Goal: Information Seeking & Learning: Learn about a topic

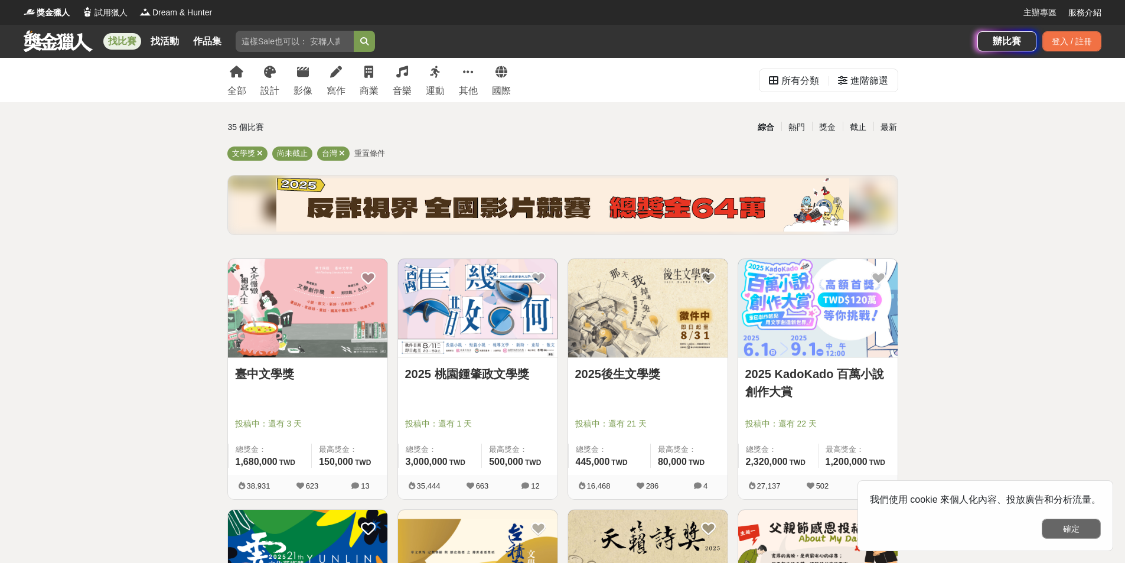
click at [1067, 527] on button "確定" at bounding box center [1071, 529] width 59 height 20
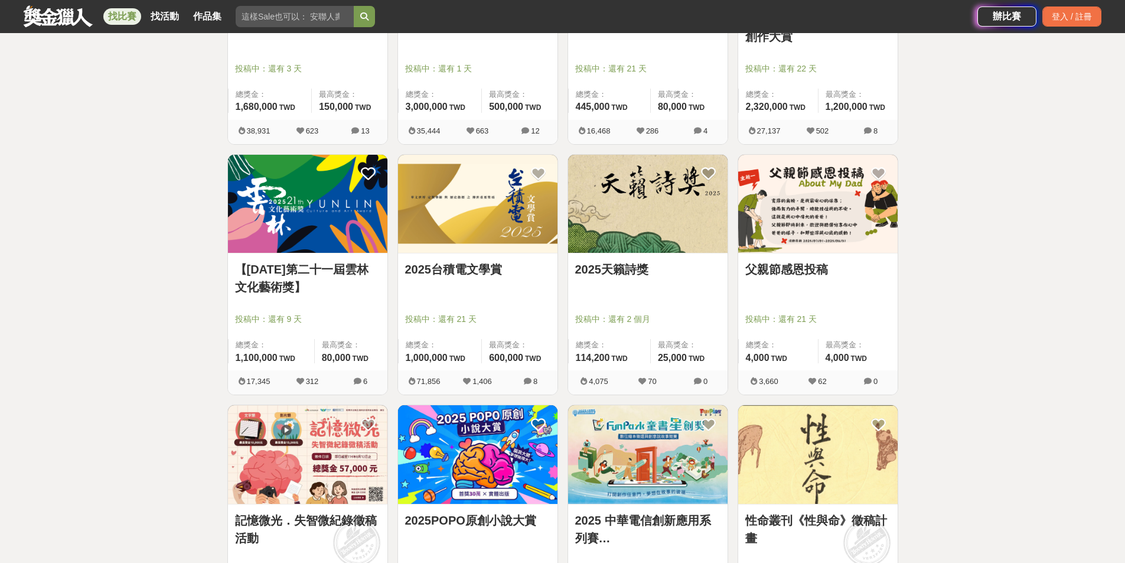
scroll to position [354, 0]
click at [442, 268] on link "2025台積電文學賞" at bounding box center [477, 270] width 145 height 18
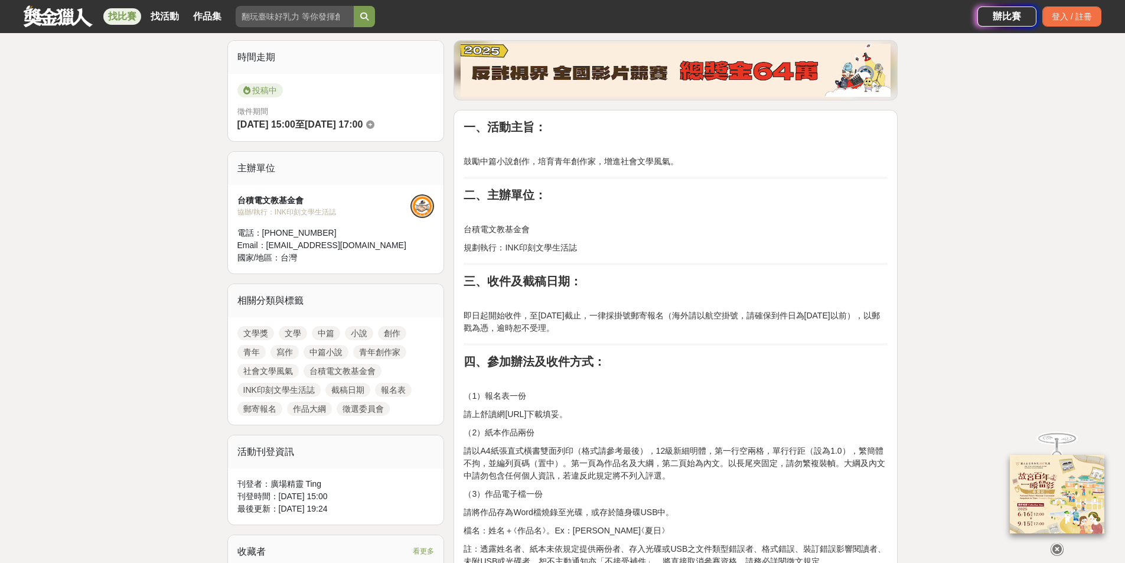
scroll to position [413, 0]
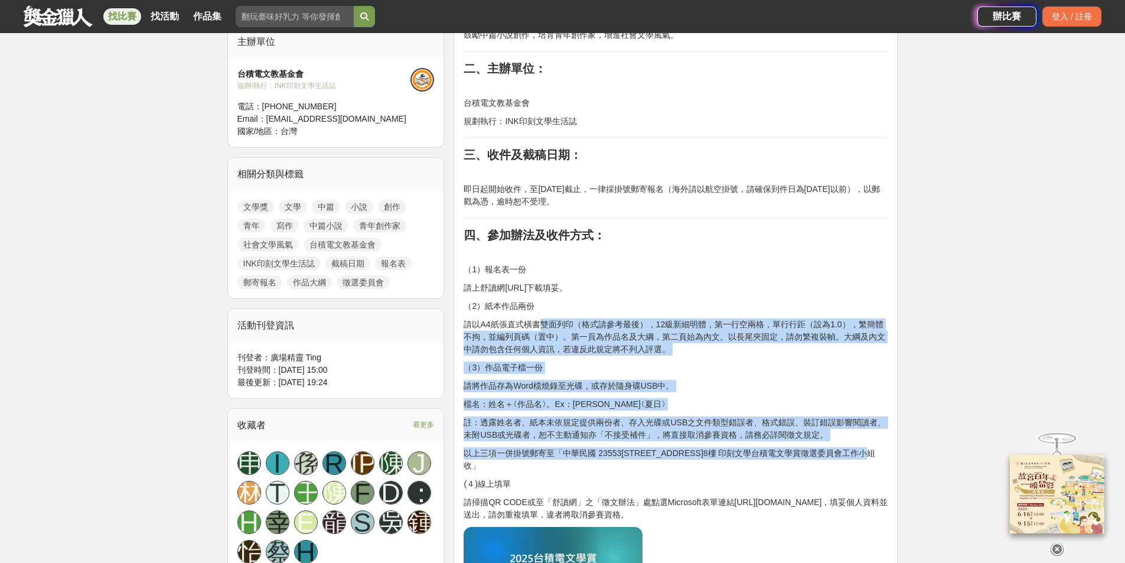
drag, startPoint x: 537, startPoint y: 326, endPoint x: 764, endPoint y: 471, distance: 269.5
click at [764, 471] on p "以上三項一併掛號郵寄至「中華民國 23553[STREET_ADDRESS]8樓 印刻文學台積電文學賞徵選委員會工作小組收」" at bounding box center [676, 459] width 424 height 25
